Goal: Task Accomplishment & Management: Use online tool/utility

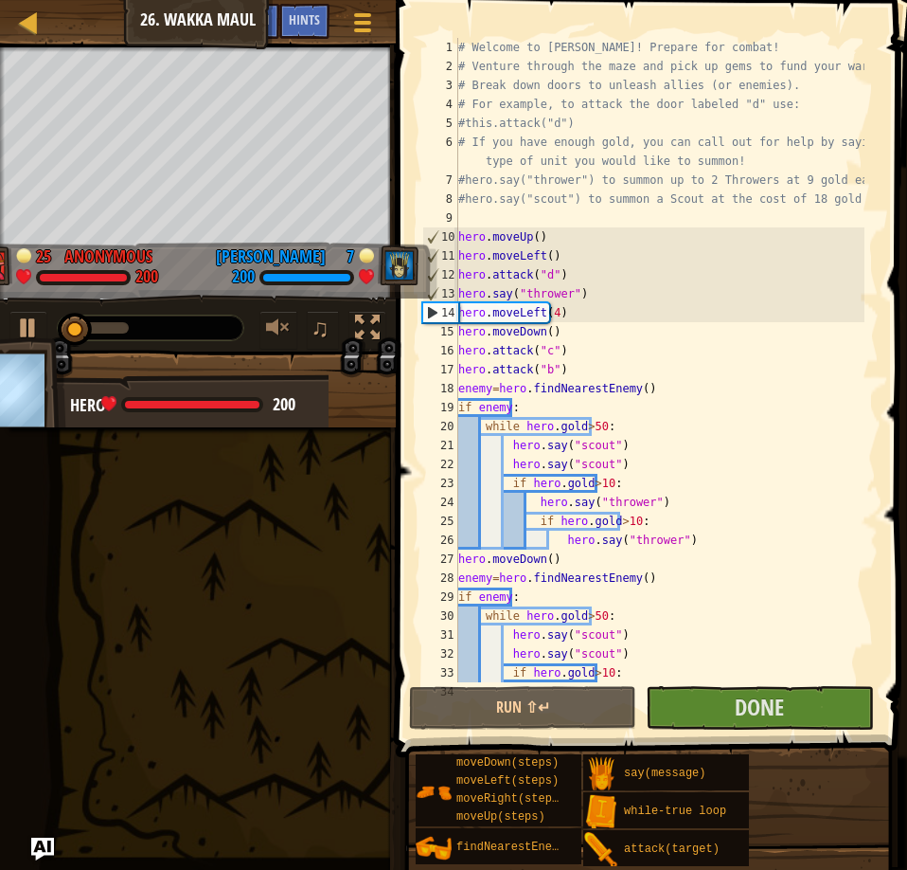
click at [650, 298] on div "# Welcome to [PERSON_NAME]! Prepare for combat! # Venture through the maze and …" at bounding box center [660, 379] width 410 height 682
type textarea "hero.say("thrower")"
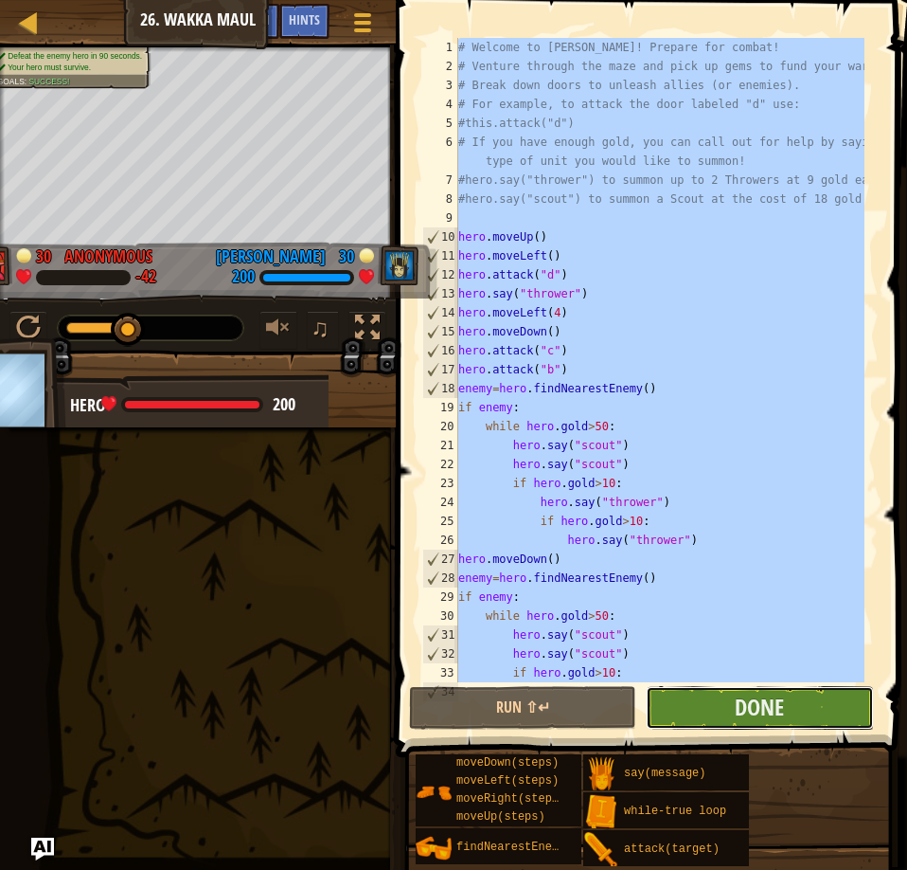
click at [717, 715] on button "Done" at bounding box center [759, 708] width 227 height 44
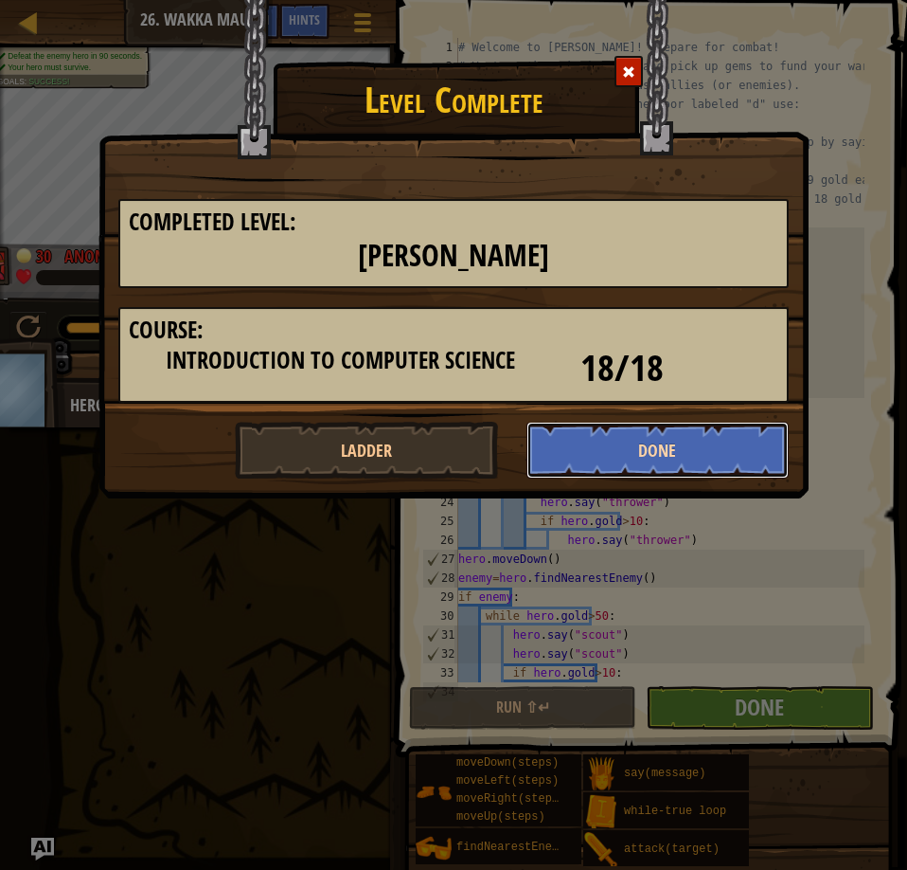
click at [603, 451] on button "Done" at bounding box center [658, 450] width 263 height 57
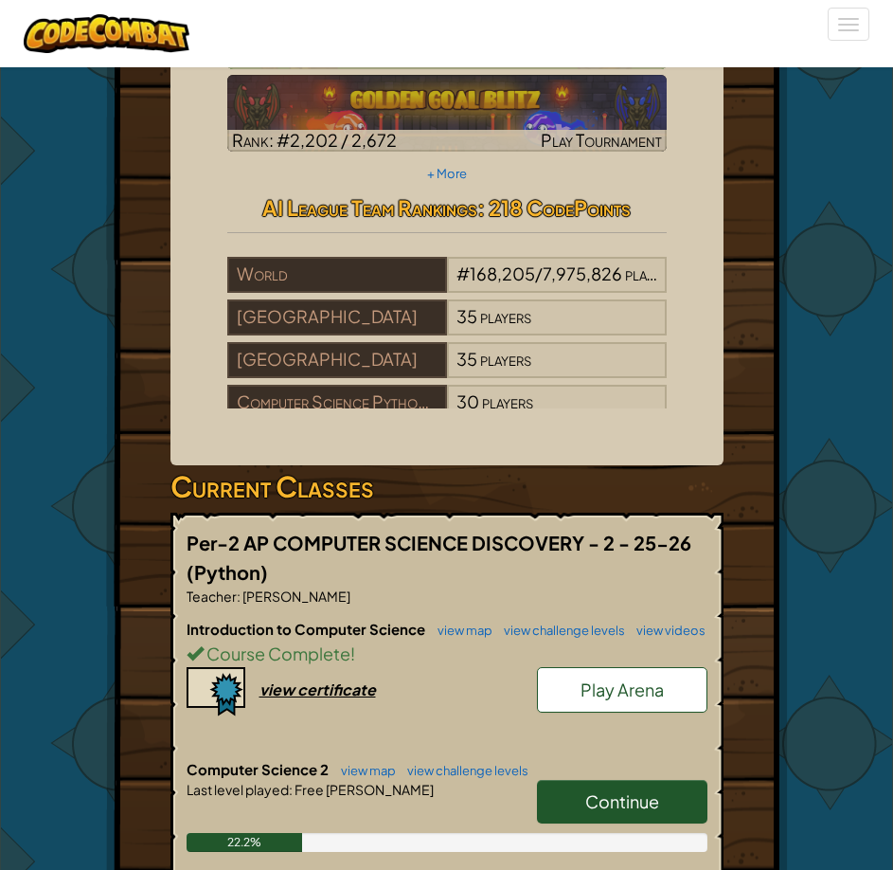
scroll to position [154, 0]
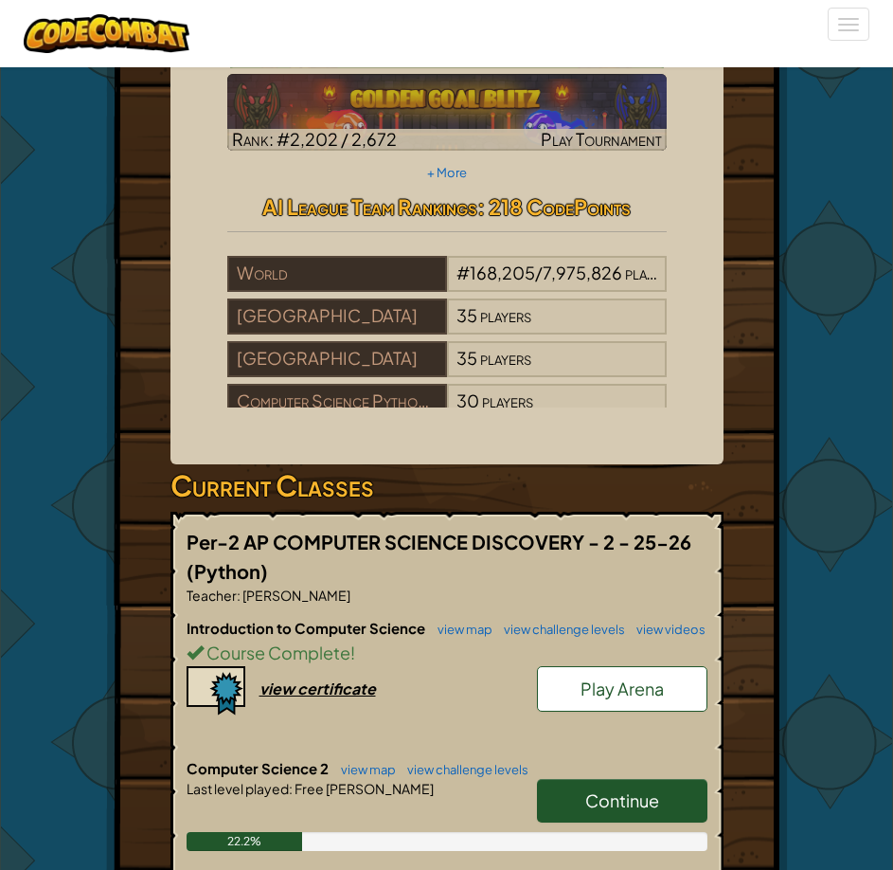
click at [601, 683] on span "Play Arena" at bounding box center [622, 688] width 83 height 22
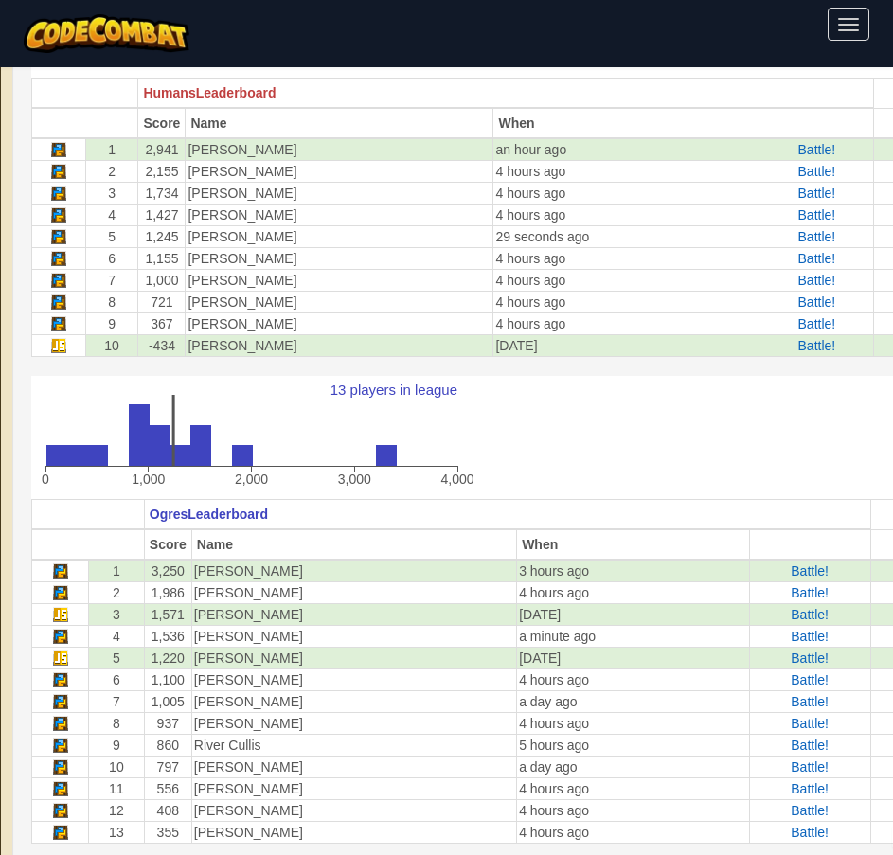
scroll to position [598, 0]
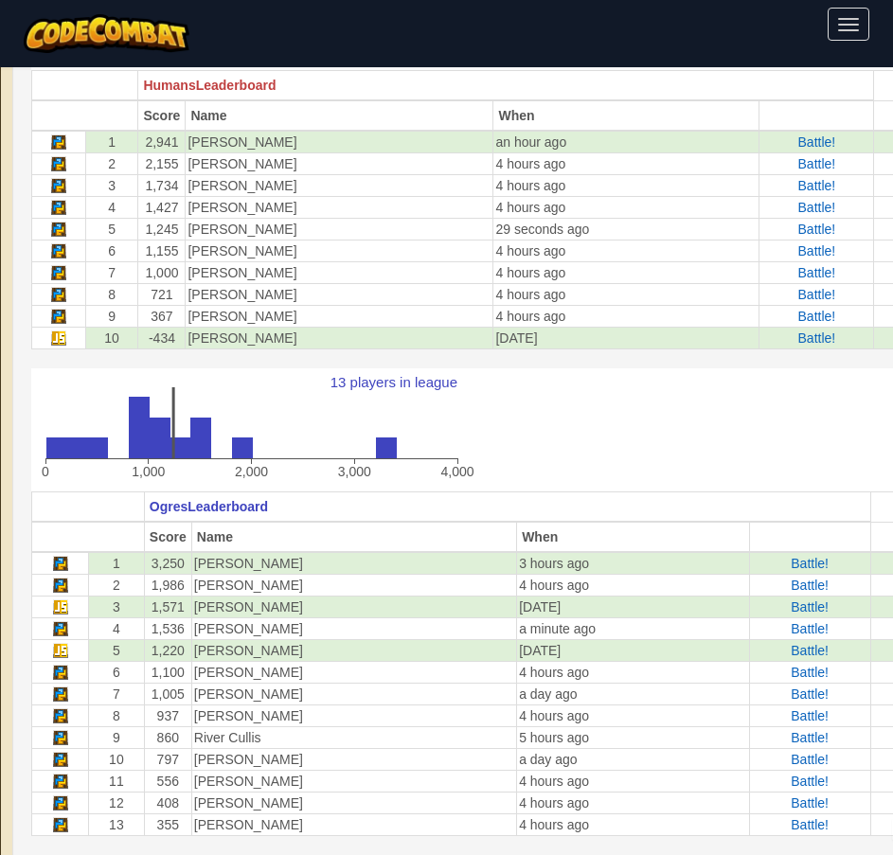
click at [507, 417] on div "13 players in league 0 1,000 2,000 3,000 4,000" at bounding box center [484, 429] width 907 height 123
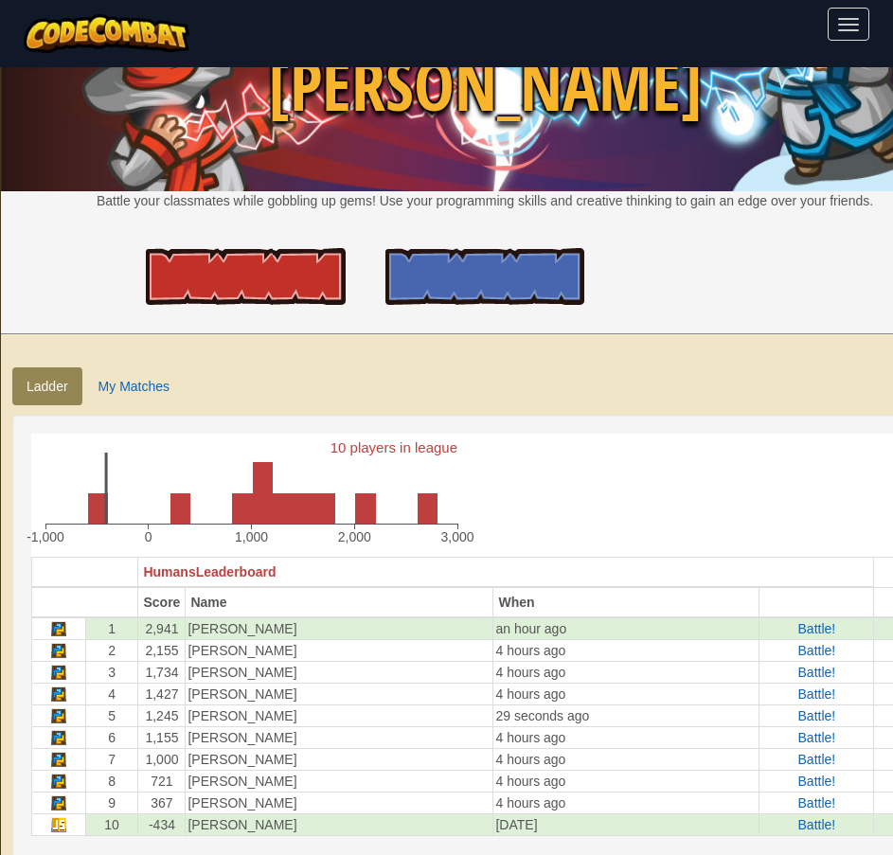
scroll to position [125, 0]
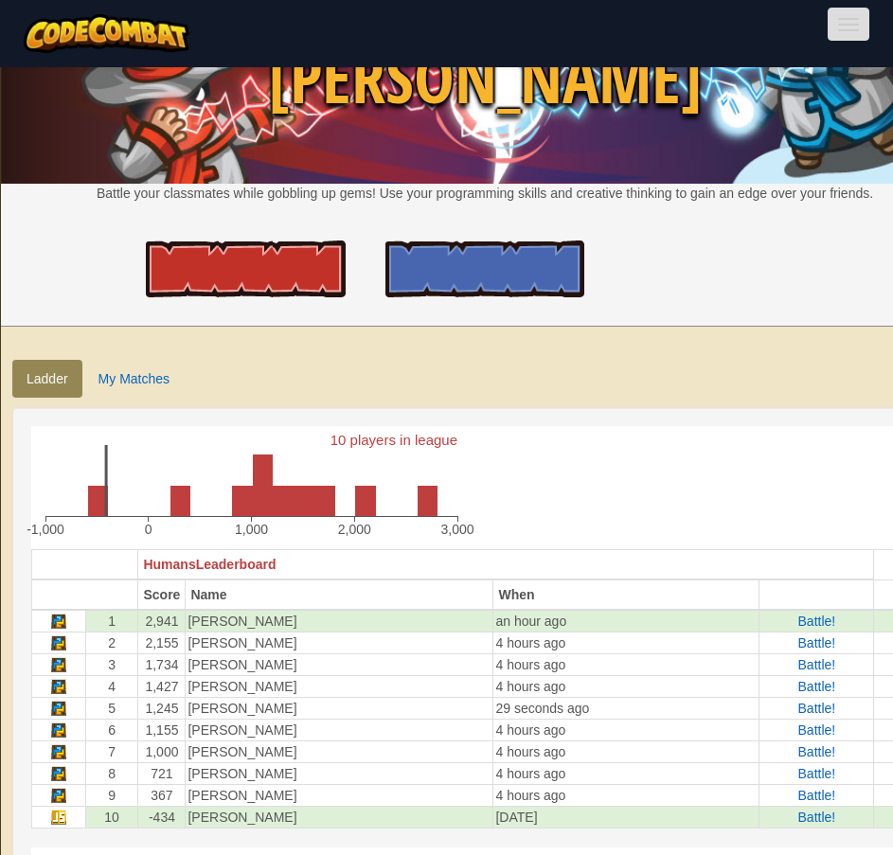
click at [848, 35] on button "Toggle navigation" at bounding box center [849, 24] width 42 height 33
